Goal: Task Accomplishment & Management: Manage account settings

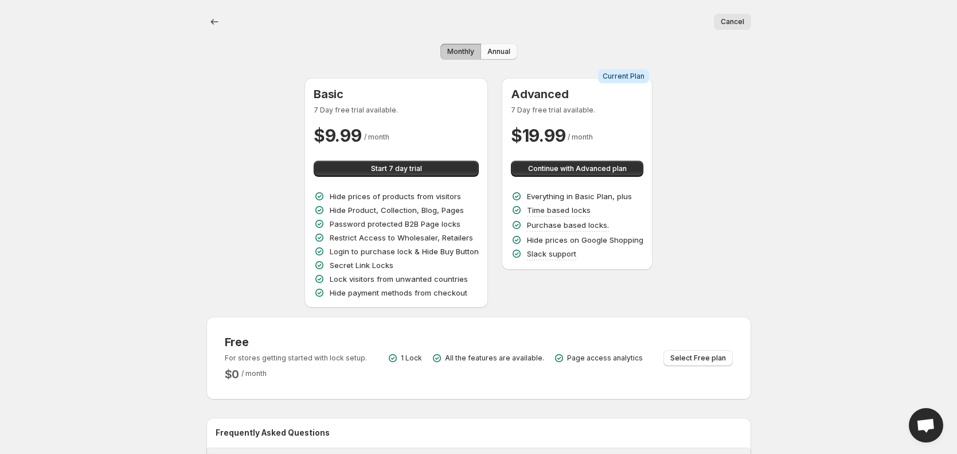
click at [493, 54] on span "Annual" at bounding box center [498, 51] width 23 height 9
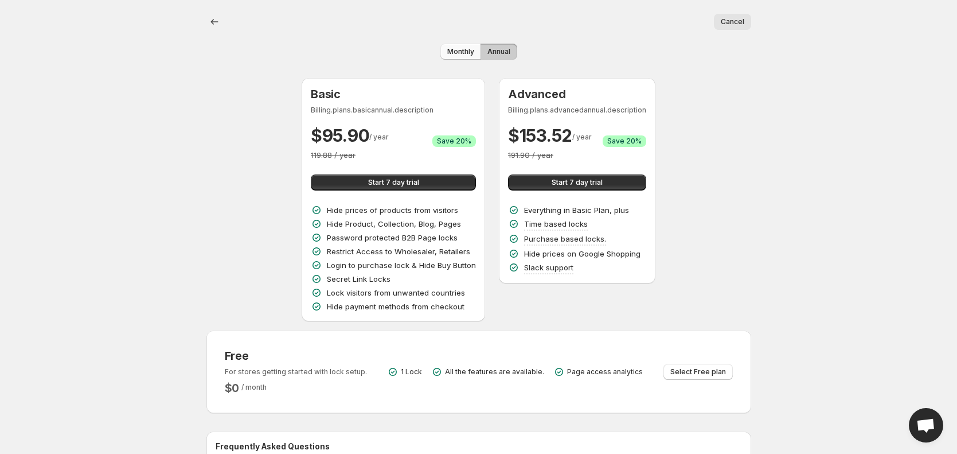
click at [467, 56] on span "Monthly" at bounding box center [460, 51] width 27 height 9
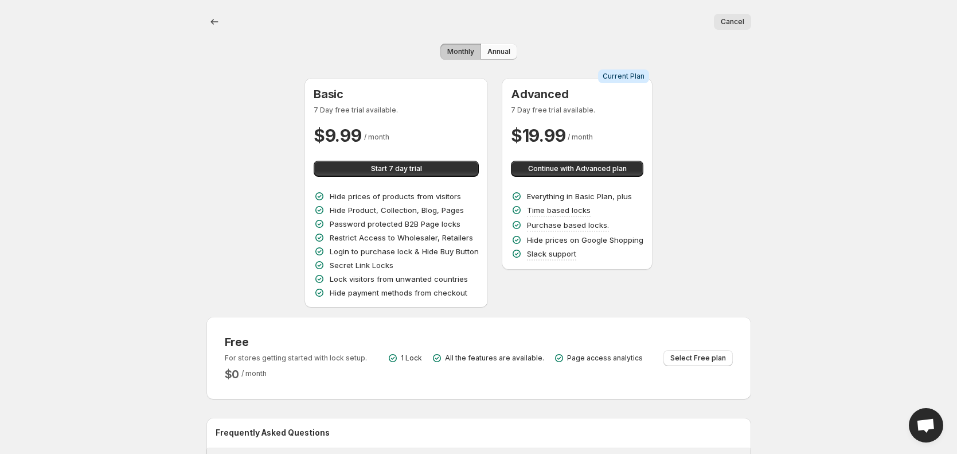
click at [505, 55] on span "Annual" at bounding box center [498, 51] width 23 height 9
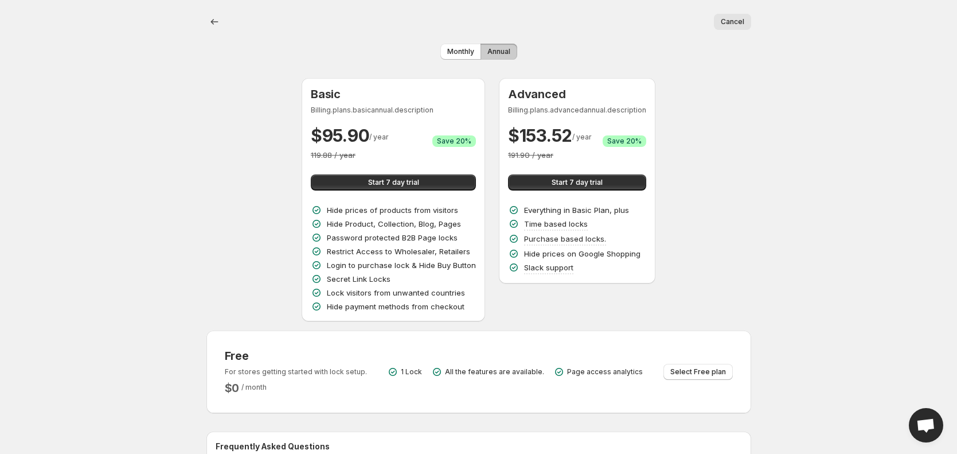
click at [482, 54] on button "Annual" at bounding box center [499, 52] width 37 height 16
click at [475, 53] on button "Monthly" at bounding box center [460, 52] width 41 height 16
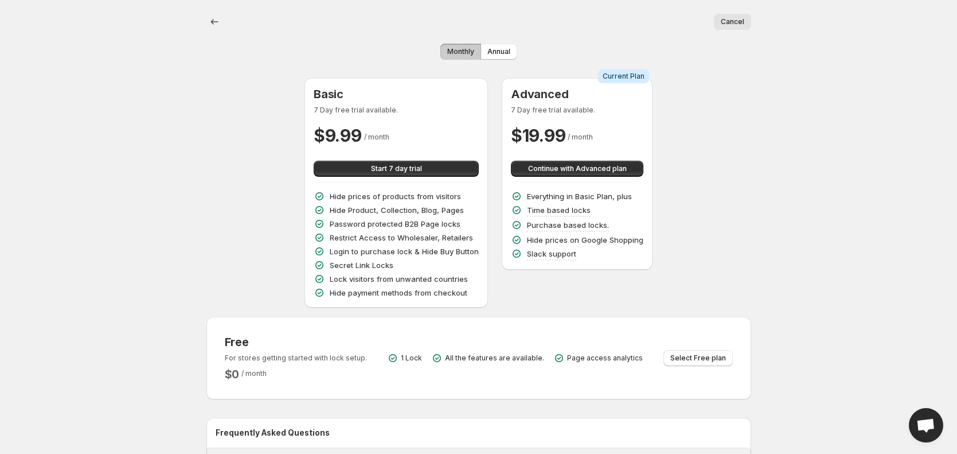
click at [475, 52] on button "Monthly" at bounding box center [460, 52] width 41 height 16
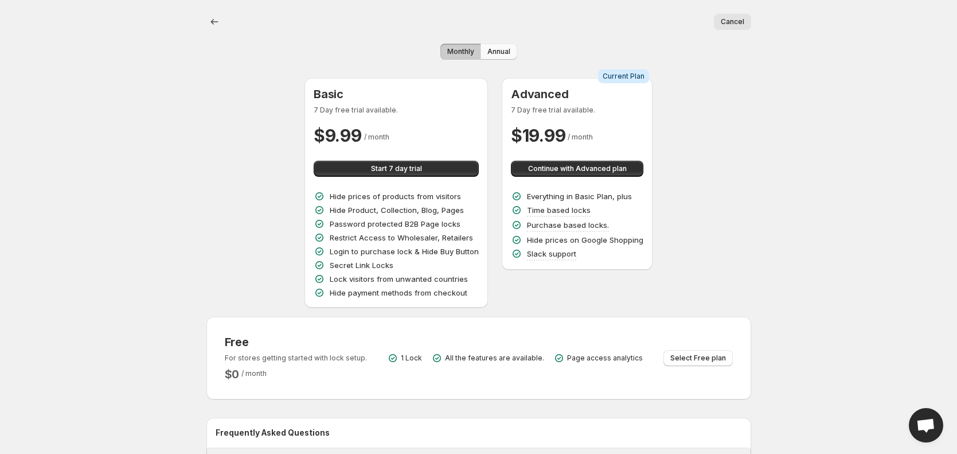
click at [504, 56] on span "Annual" at bounding box center [498, 51] width 23 height 9
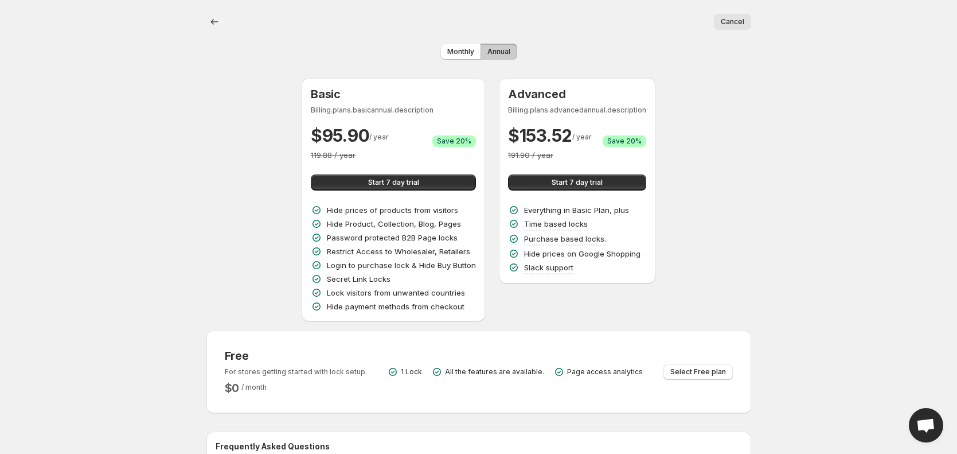
click at [504, 55] on span "Annual" at bounding box center [498, 51] width 23 height 9
click at [504, 50] on span "Annual" at bounding box center [498, 51] width 23 height 9
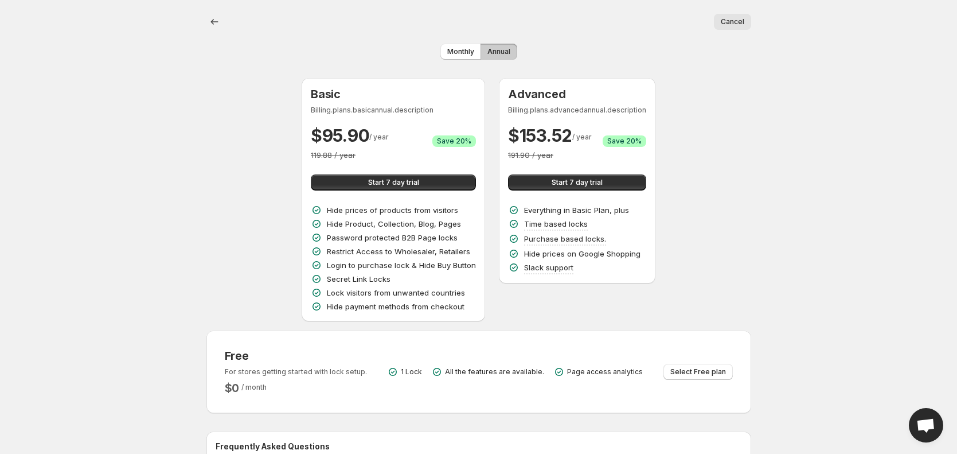
click at [504, 50] on span "Annual" at bounding box center [498, 51] width 23 height 9
click at [467, 50] on span "Monthly" at bounding box center [460, 51] width 27 height 9
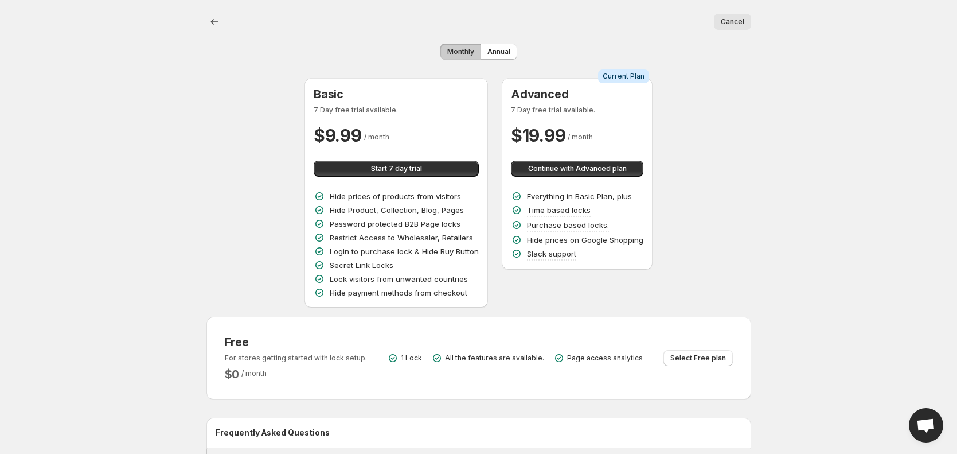
click at [467, 50] on span "Monthly" at bounding box center [460, 51] width 27 height 9
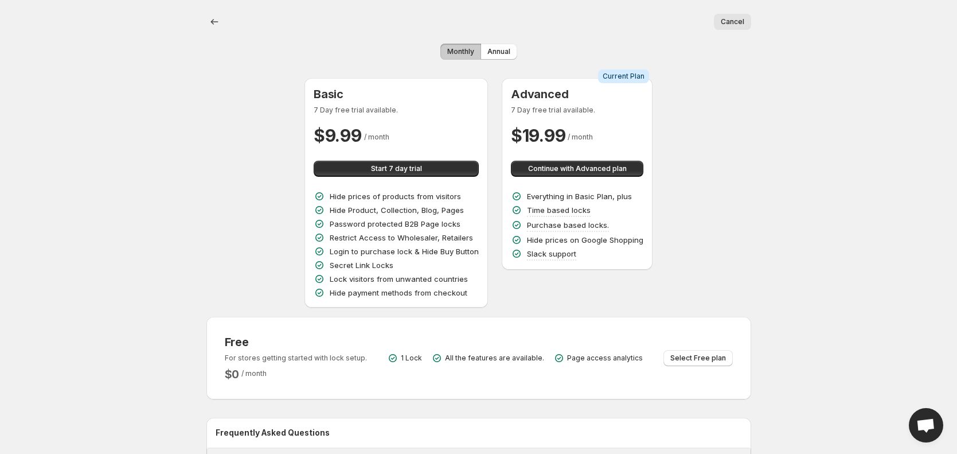
click at [467, 50] on span "Monthly" at bounding box center [460, 51] width 27 height 9
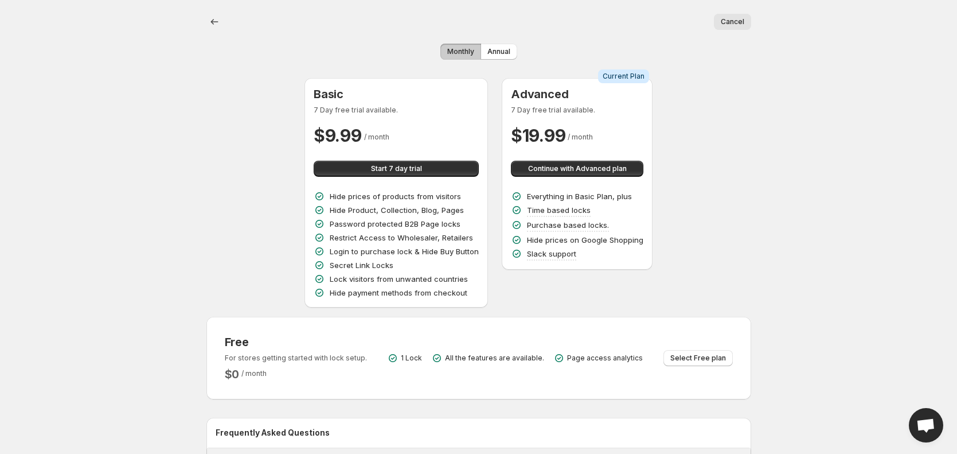
click at [467, 50] on span "Monthly" at bounding box center [460, 51] width 27 height 9
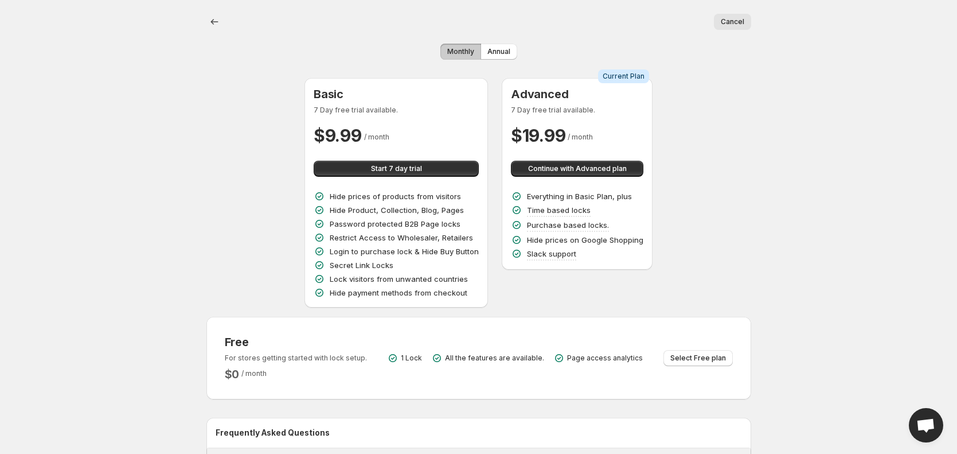
click at [467, 50] on span "Monthly" at bounding box center [460, 51] width 27 height 9
click at [497, 48] on span "Annual" at bounding box center [498, 51] width 23 height 9
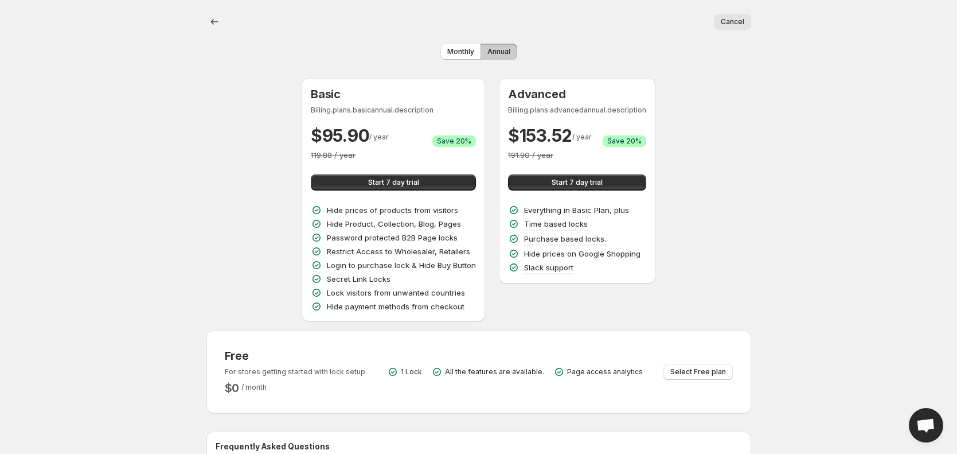
click at [497, 48] on span "Annual" at bounding box center [498, 51] width 23 height 9
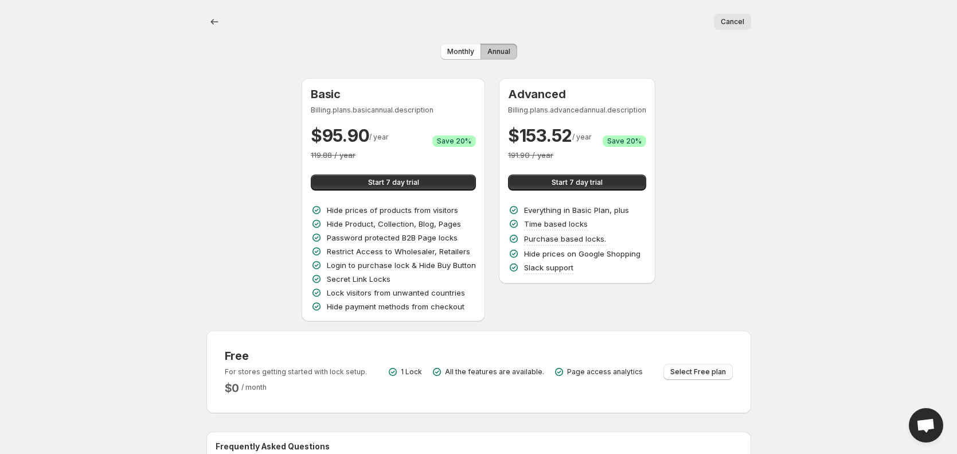
click at [497, 48] on span "Annual" at bounding box center [498, 51] width 23 height 9
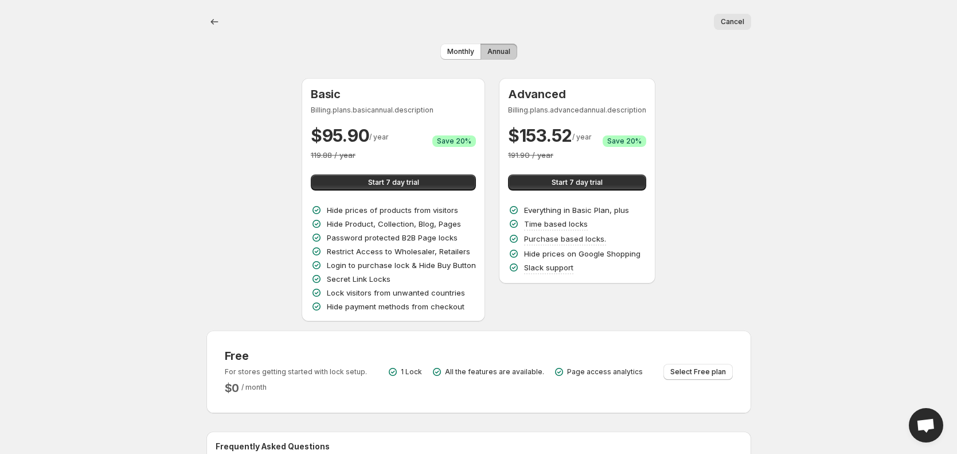
click at [497, 48] on span "Annual" at bounding box center [498, 51] width 23 height 9
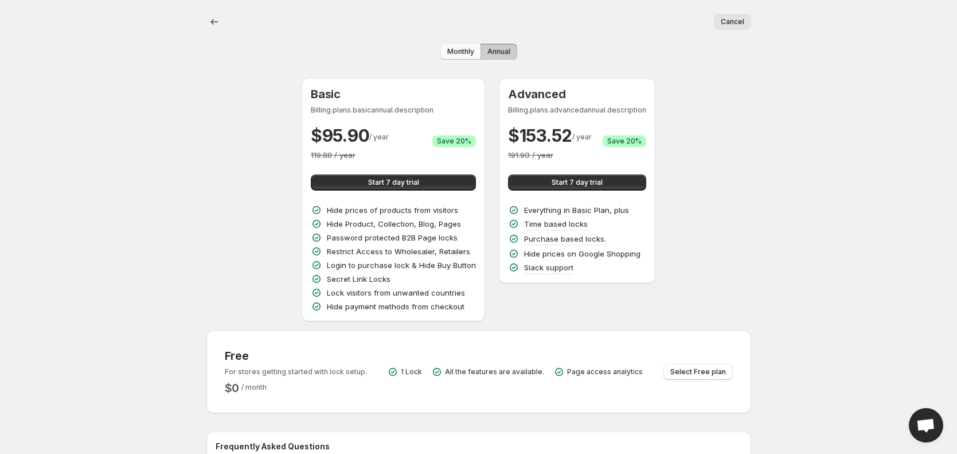
click at [455, 50] on span "Monthly" at bounding box center [460, 51] width 27 height 9
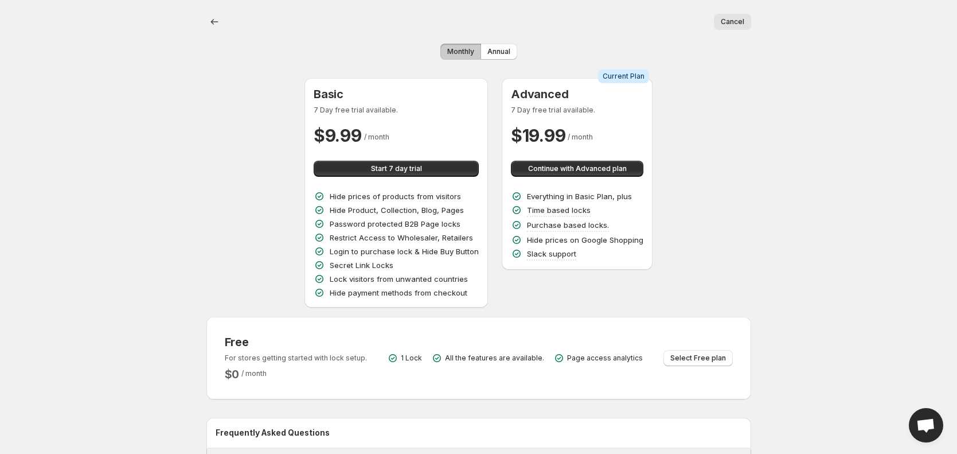
click at [455, 50] on span "Monthly" at bounding box center [460, 51] width 27 height 9
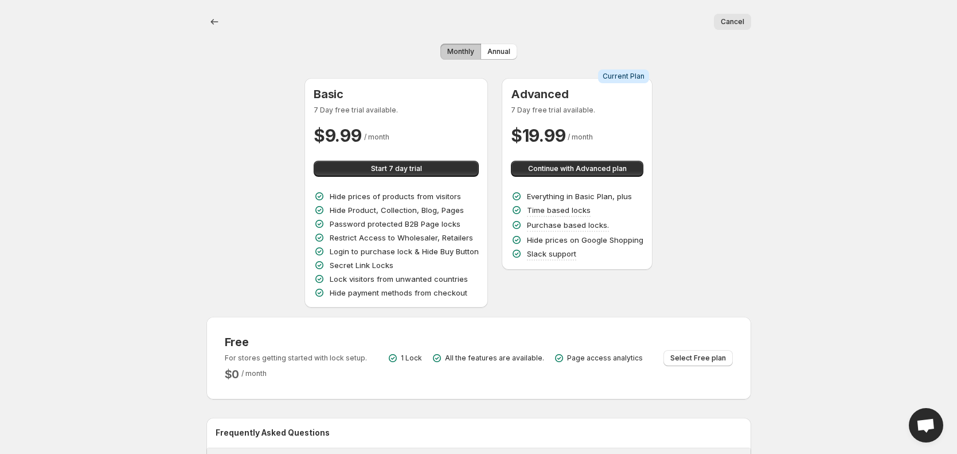
click at [455, 50] on span "Monthly" at bounding box center [460, 51] width 27 height 9
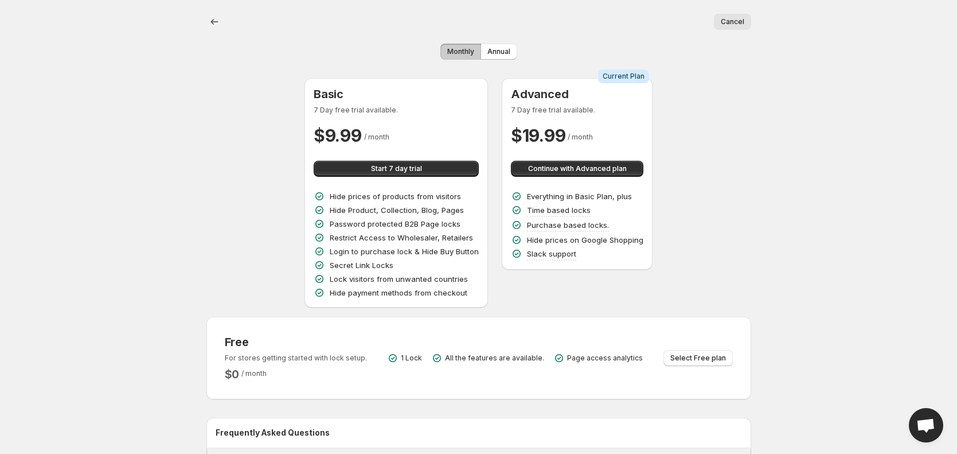
click at [455, 50] on span "Monthly" at bounding box center [460, 51] width 27 height 9
click at [495, 50] on span "Annual" at bounding box center [498, 51] width 23 height 9
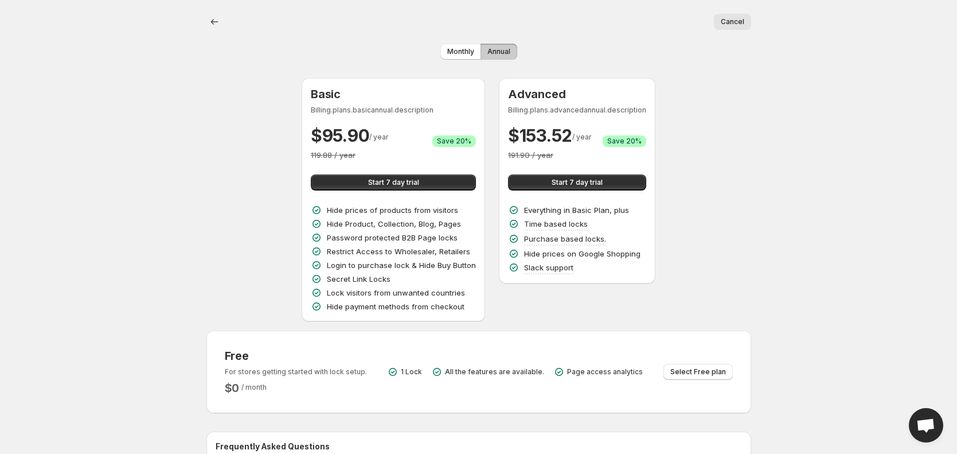
click at [495, 50] on span "Annual" at bounding box center [498, 51] width 23 height 9
click at [463, 46] on button "Monthly" at bounding box center [460, 52] width 41 height 16
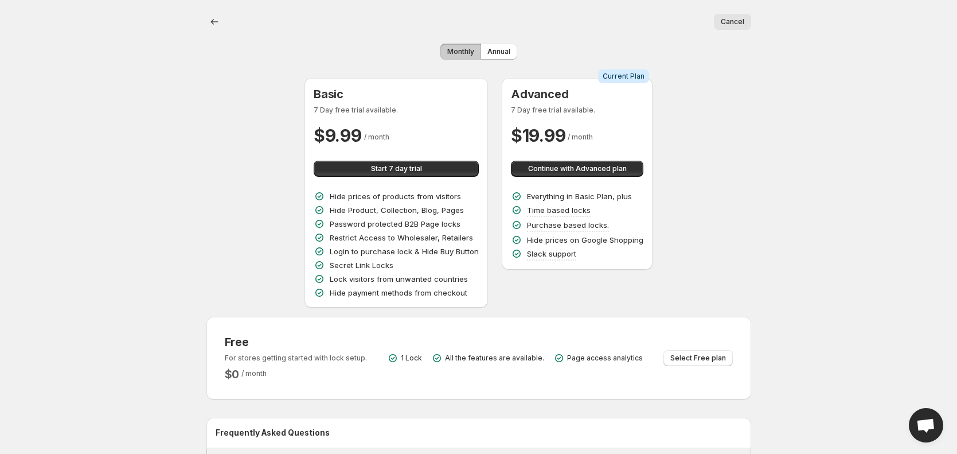
click at [463, 46] on button "Monthly" at bounding box center [460, 52] width 41 height 16
click at [499, 49] on span "Annual" at bounding box center [498, 51] width 23 height 9
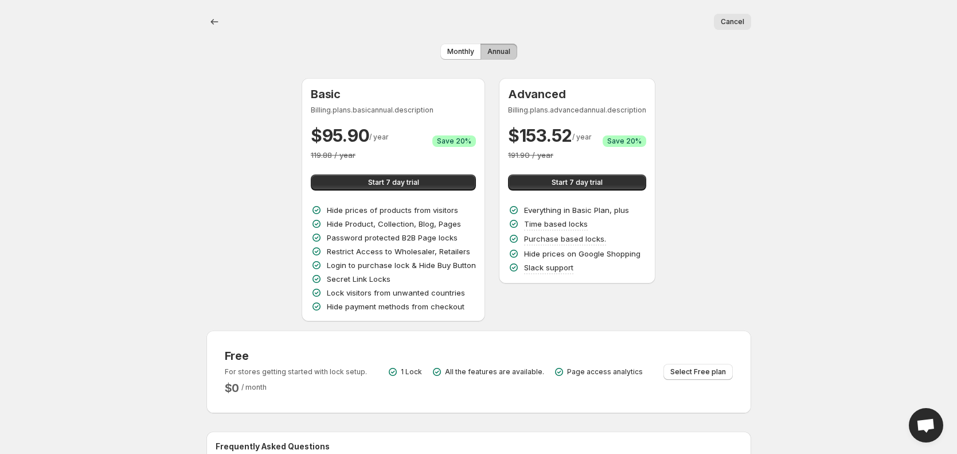
click at [499, 49] on span "Annual" at bounding box center [498, 51] width 23 height 9
click at [440, 49] on button "Monthly" at bounding box center [460, 52] width 41 height 16
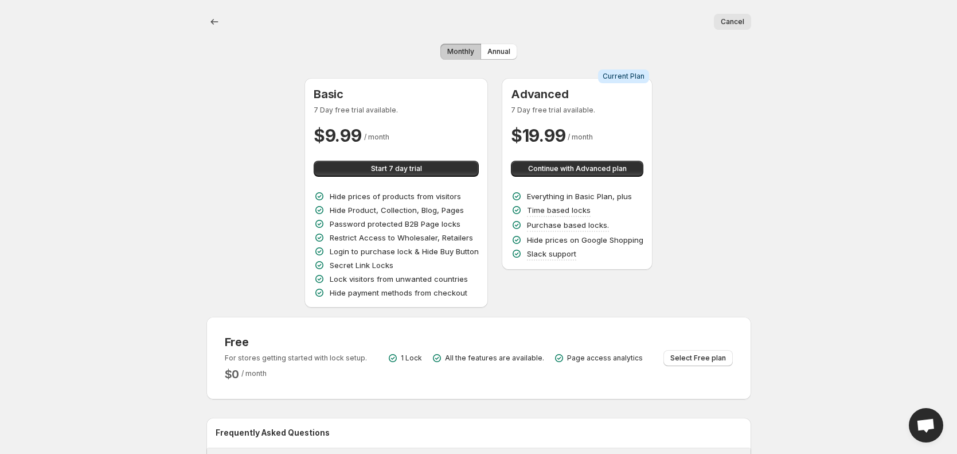
click at [522, 45] on div "Monthly Annual" at bounding box center [478, 52] width 545 height 16
click at [506, 47] on span "Annual" at bounding box center [498, 51] width 23 height 9
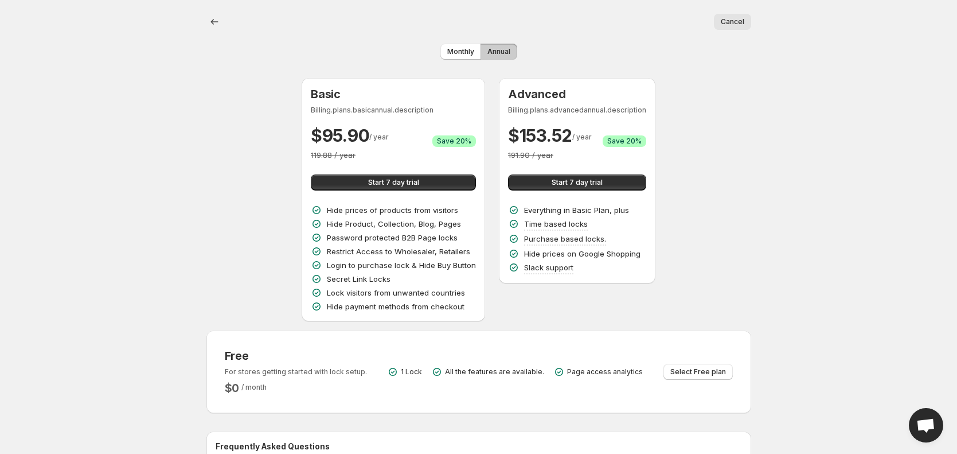
click at [506, 47] on span "Annual" at bounding box center [498, 51] width 23 height 9
click at [465, 48] on span "Monthly" at bounding box center [460, 51] width 27 height 9
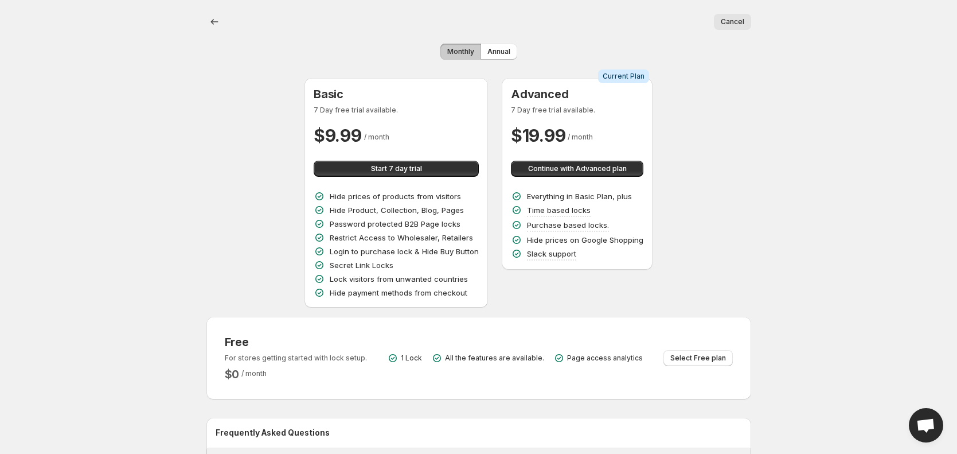
click at [465, 48] on span "Monthly" at bounding box center [460, 51] width 27 height 9
click at [504, 48] on span "Annual" at bounding box center [498, 51] width 23 height 9
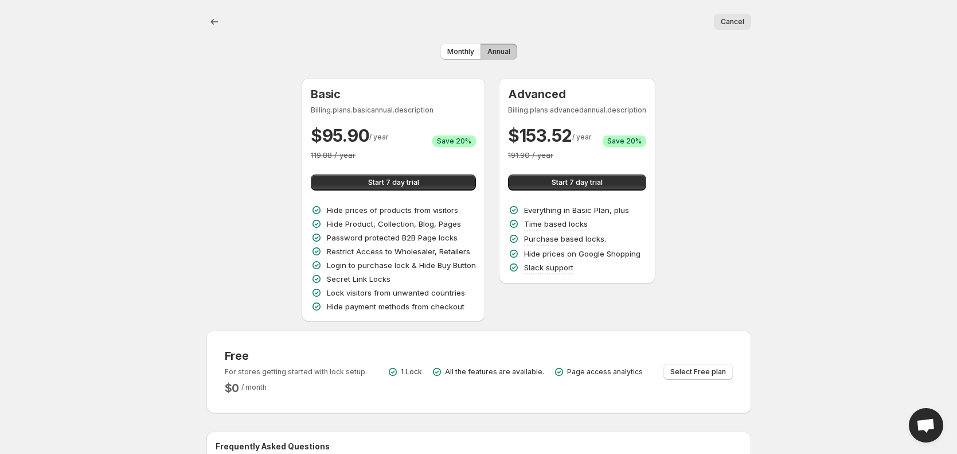
click at [504, 48] on span "Annual" at bounding box center [498, 51] width 23 height 9
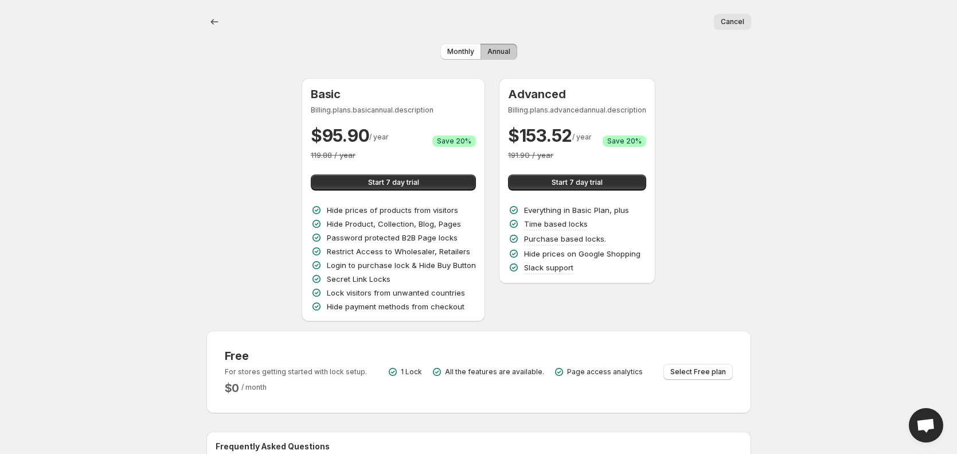
click at [504, 48] on span "Annual" at bounding box center [498, 51] width 23 height 9
click at [466, 49] on span "Monthly" at bounding box center [460, 51] width 27 height 9
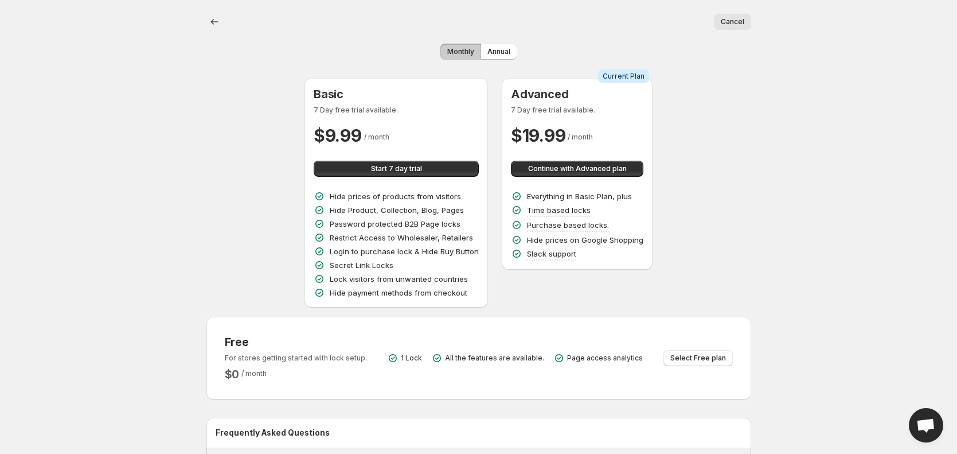
click at [466, 49] on span "Monthly" at bounding box center [460, 51] width 27 height 9
click at [456, 47] on button "Monthly" at bounding box center [460, 52] width 41 height 16
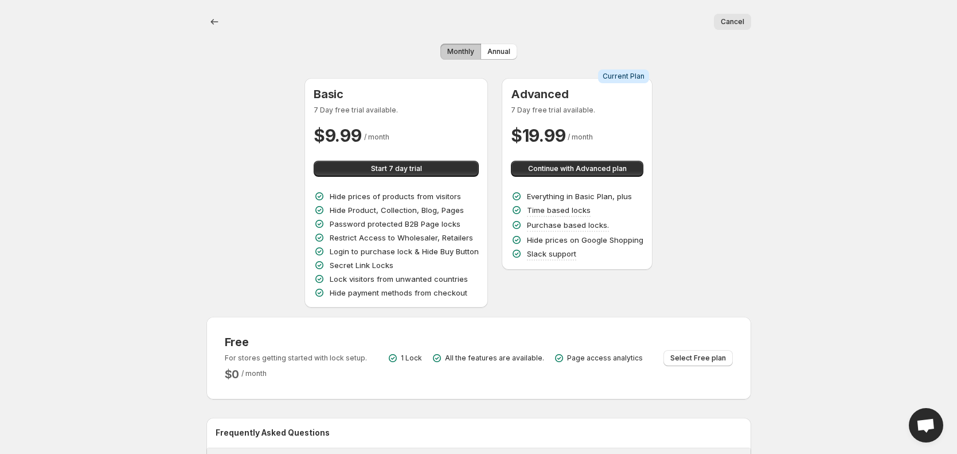
click at [456, 47] on button "Monthly" at bounding box center [460, 52] width 41 height 16
click at [498, 52] on span "Annual" at bounding box center [498, 51] width 23 height 9
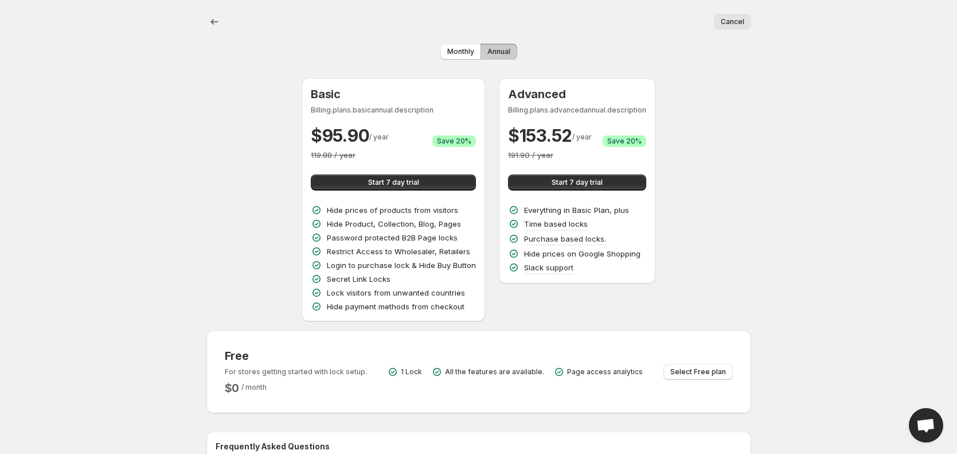
click at [498, 52] on span "Annual" at bounding box center [498, 51] width 23 height 9
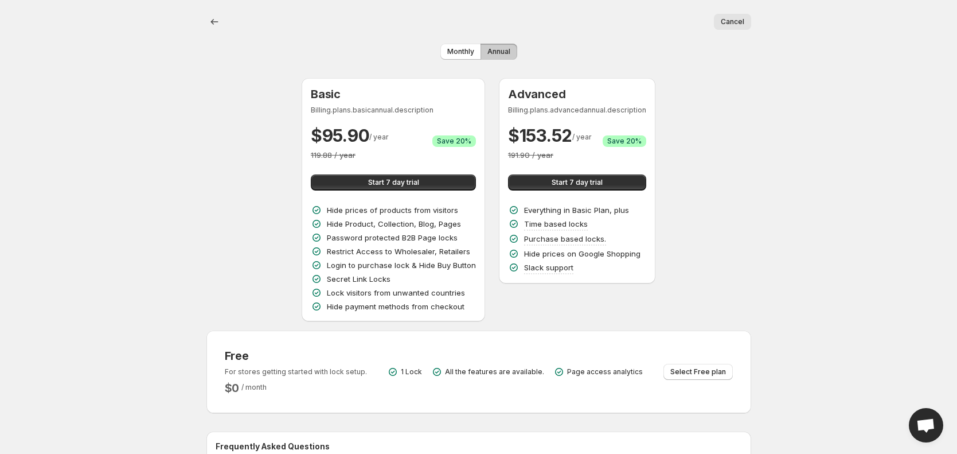
click at [498, 52] on span "Annual" at bounding box center [498, 51] width 23 height 9
click at [459, 49] on span "Monthly" at bounding box center [460, 51] width 27 height 9
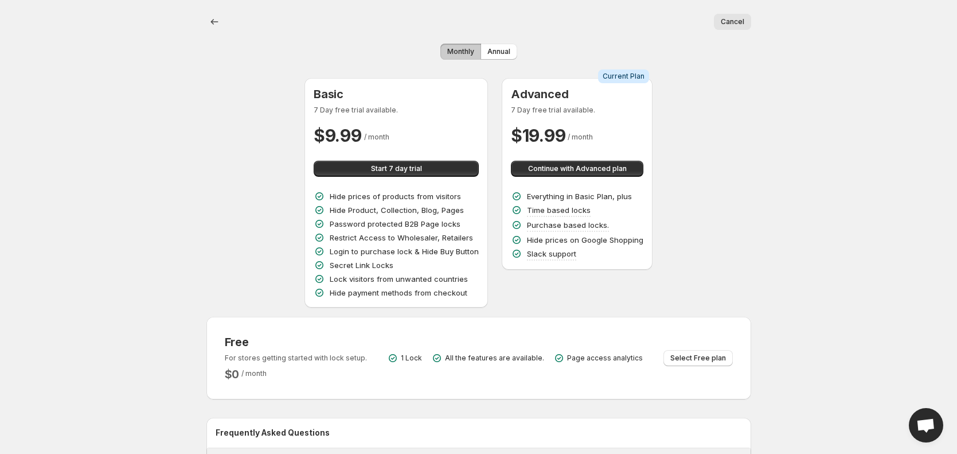
click at [459, 49] on span "Monthly" at bounding box center [460, 51] width 27 height 9
click at [502, 48] on span "Annual" at bounding box center [498, 51] width 23 height 9
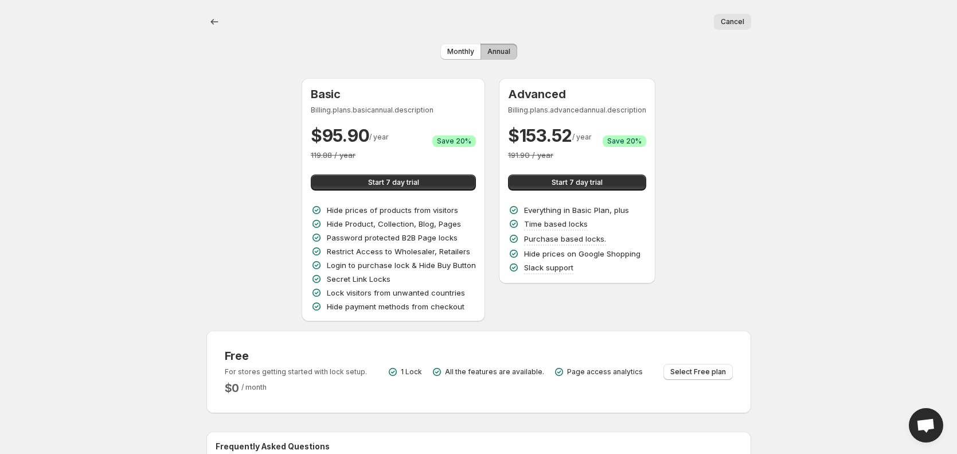
click at [502, 48] on span "Annual" at bounding box center [498, 51] width 23 height 9
click at [455, 50] on span "Monthly" at bounding box center [460, 51] width 27 height 9
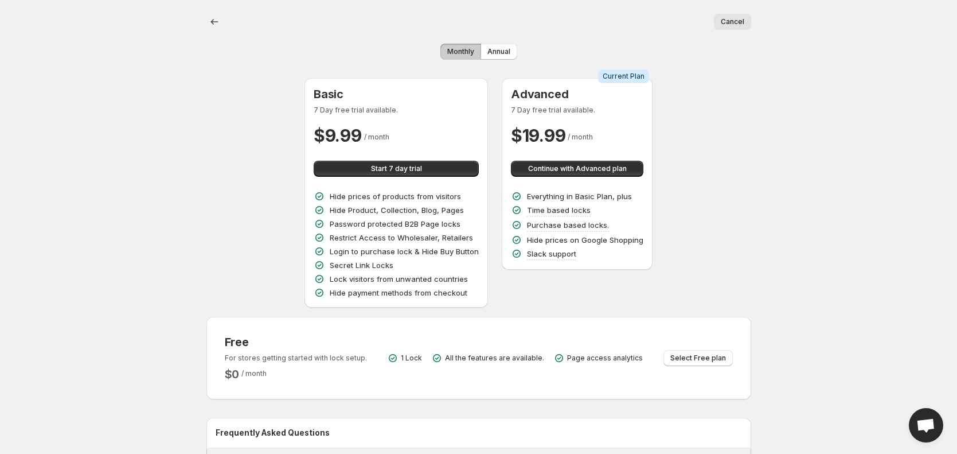
click at [455, 50] on span "Monthly" at bounding box center [460, 51] width 27 height 9
click at [508, 52] on span "Annual" at bounding box center [498, 51] width 23 height 9
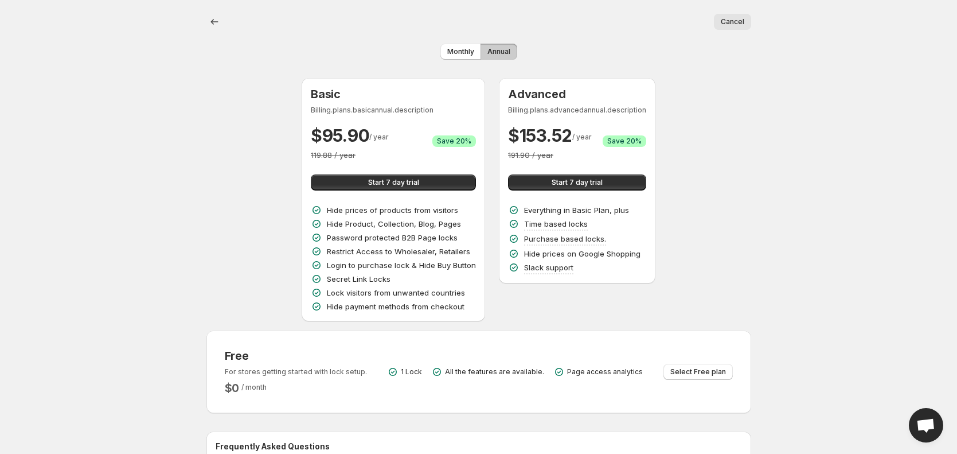
click at [508, 52] on span "Annual" at bounding box center [498, 51] width 23 height 9
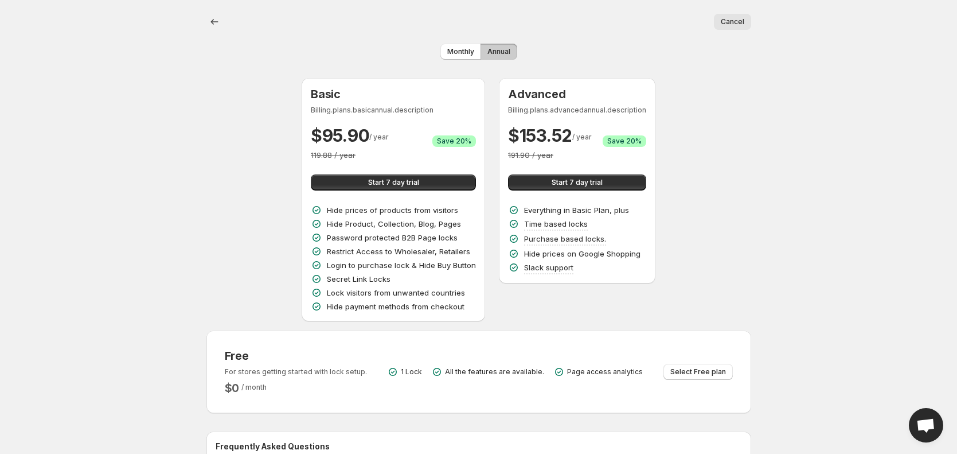
click at [508, 52] on span "Annual" at bounding box center [498, 51] width 23 height 9
click at [452, 52] on span "Monthly" at bounding box center [460, 51] width 27 height 9
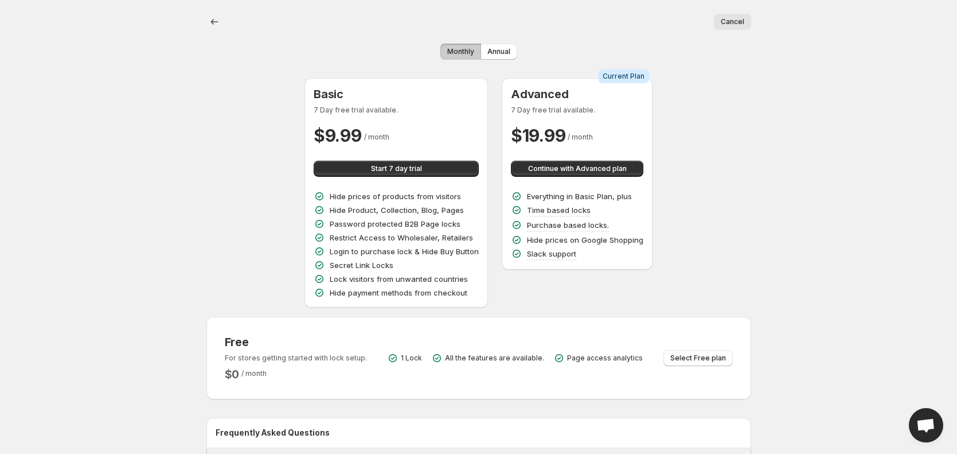
click at [452, 52] on span "Monthly" at bounding box center [460, 51] width 27 height 9
click at [507, 49] on span "Annual" at bounding box center [498, 51] width 23 height 9
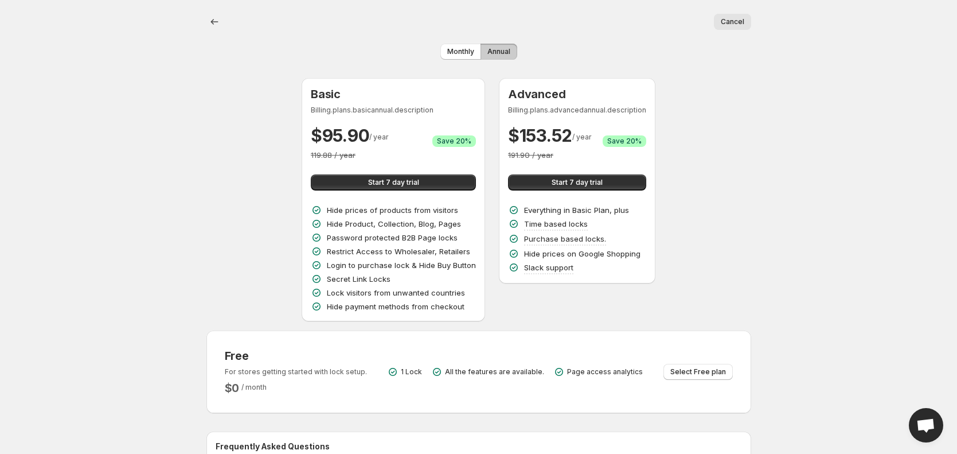
click at [507, 49] on span "Annual" at bounding box center [498, 51] width 23 height 9
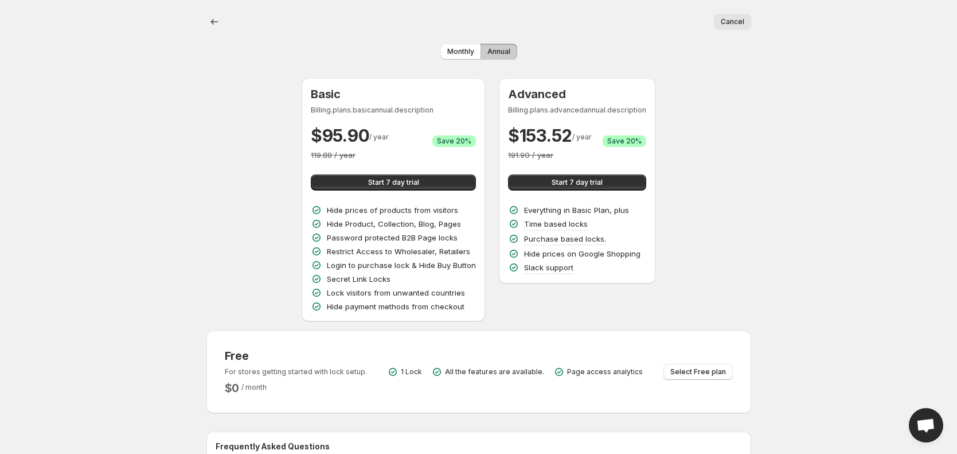
click at [507, 49] on span "Annual" at bounding box center [498, 51] width 23 height 9
